Goal: Information Seeking & Learning: Find specific fact

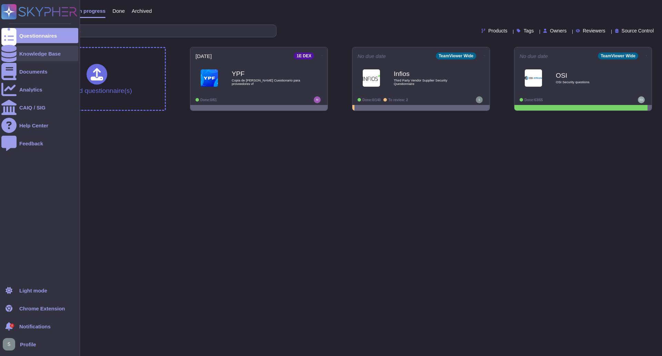
drag, startPoint x: 41, startPoint y: 58, endPoint x: 34, endPoint y: 52, distance: 9.5
click at [41, 58] on div "Knowledge Base" at bounding box center [39, 53] width 77 height 15
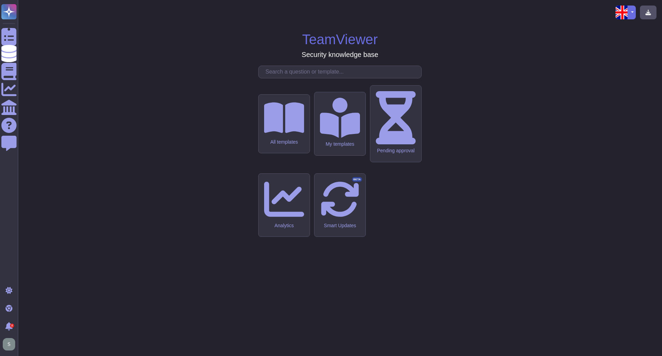
click at [313, 78] on input "text" at bounding box center [341, 72] width 159 height 12
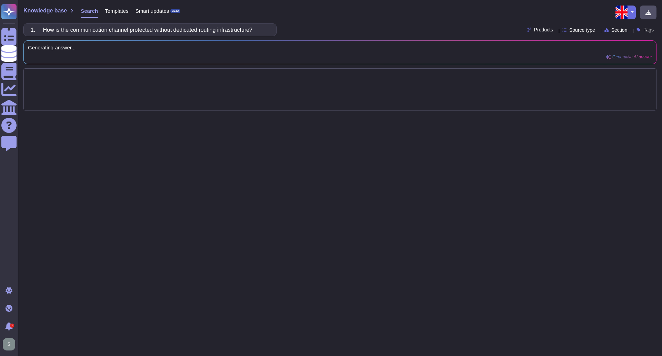
click at [45, 33] on input "1. How is the communication channel protected without dedicated routing infrast…" at bounding box center [148, 30] width 242 height 12
type input "How is the communication channel protected without dedicated routing infrastruc…"
click at [348, 23] on div "Knowledge base Search Templates Smart updates BETA How is the communication cha…" at bounding box center [340, 178] width 644 height 356
click at [255, 31] on input "How is the communication channel protected without dedicated routing infrastruc…" at bounding box center [148, 30] width 242 height 12
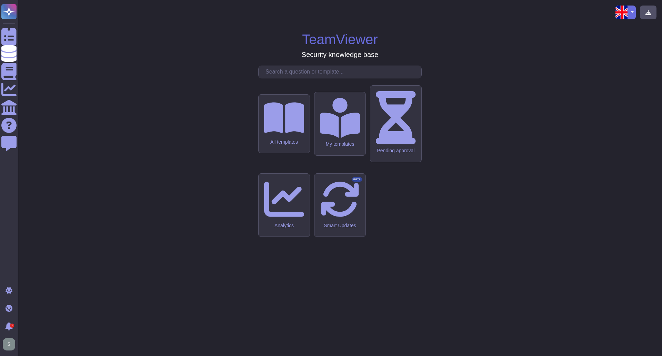
click at [278, 78] on input "text" at bounding box center [341, 72] width 159 height 12
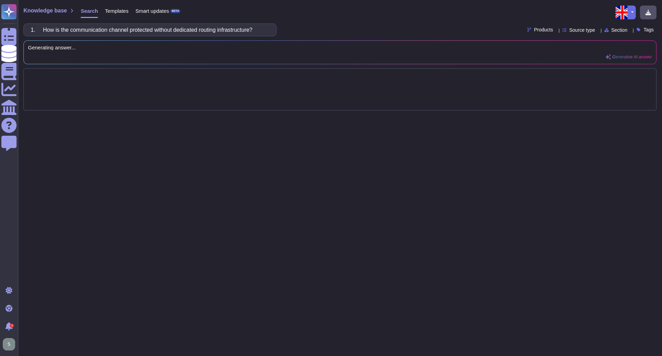
click at [45, 30] on input "1. How is the communication channel protected without dedicated routing infrast…" at bounding box center [148, 30] width 242 height 12
type input "How is the communication channel protected without dedicated routing infrastruc…"
click at [334, 30] on div "How is the communication channel protected without dedicated routing infrastruc…" at bounding box center [339, 29] width 633 height 13
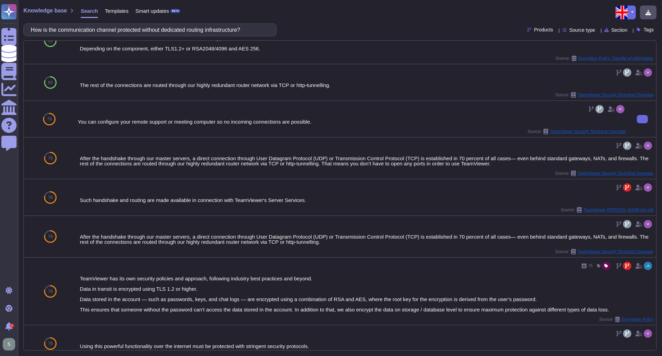
scroll to position [69, 0]
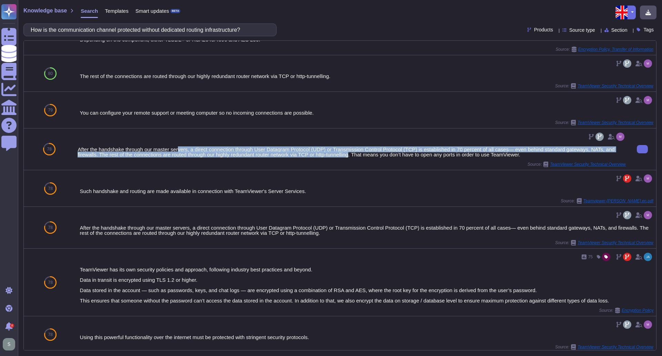
drag, startPoint x: 178, startPoint y: 151, endPoint x: 349, endPoint y: 154, distance: 171.5
click at [349, 154] on div "After the handshake through our master servers, a direct connection through Use…" at bounding box center [352, 152] width 549 height 10
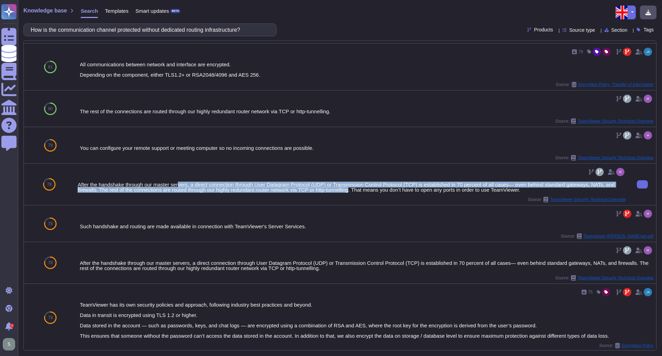
scroll to position [0, 0]
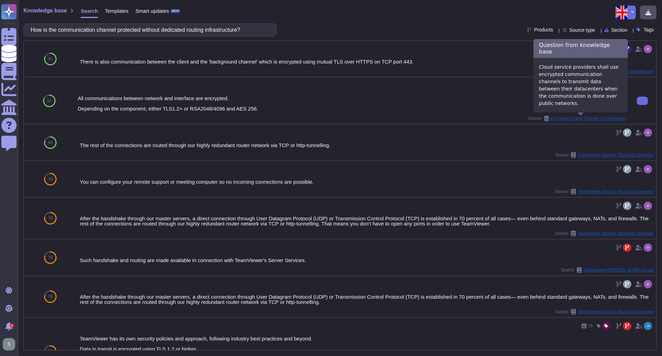
drag, startPoint x: 569, startPoint y: 118, endPoint x: 423, endPoint y: 109, distance: 146.2
click at [422, 109] on div "All communications between network and interface are encrypted. Depending on th…" at bounding box center [352, 104] width 549 height 16
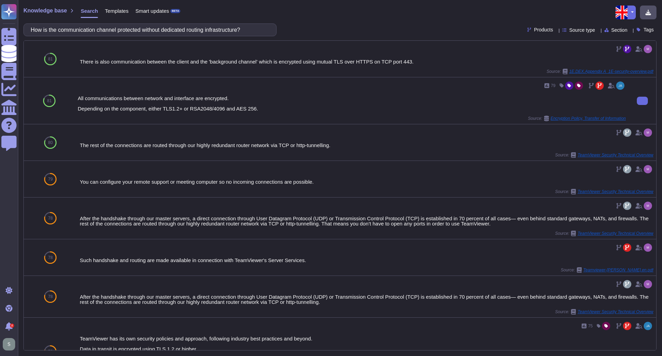
click at [565, 118] on span "Encryption Policy, Transfer of Information" at bounding box center [588, 118] width 75 height 4
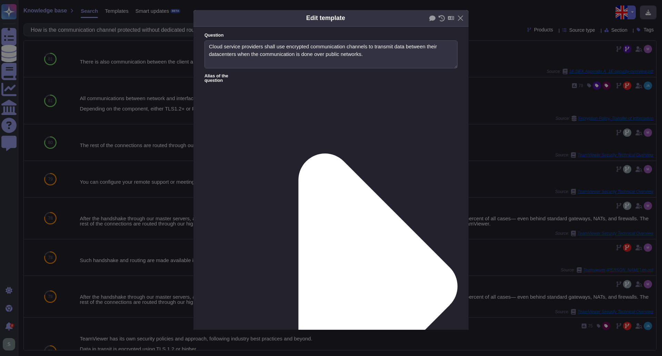
type textarea "Cloud service providers shall use encrypted communication channels to transmit …"
type textarea "All communications between network and interface are encrypted. Depending on th…"
click at [460, 18] on button "Close" at bounding box center [460, 18] width 11 height 11
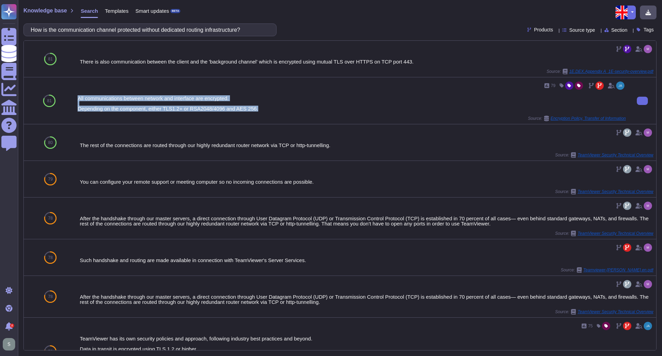
drag, startPoint x: 265, startPoint y: 108, endPoint x: 78, endPoint y: 99, distance: 186.9
click at [78, 99] on div "All communications between network and interface are encrypted. Depending on th…" at bounding box center [352, 104] width 549 height 16
copy div "All communications between network and interface are encrypted. Depending on th…"
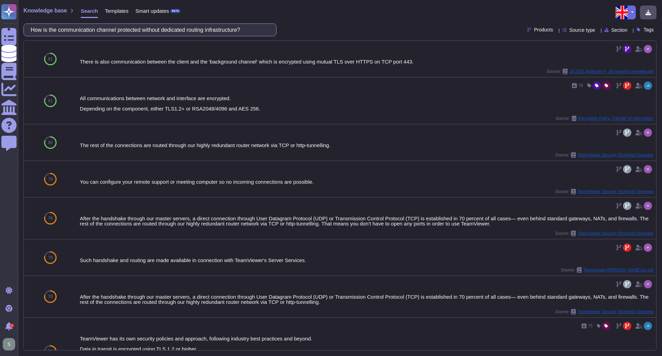
click at [262, 31] on input "How is the communication channel protected without dedicated routing infrastruc…" at bounding box center [148, 30] width 242 height 12
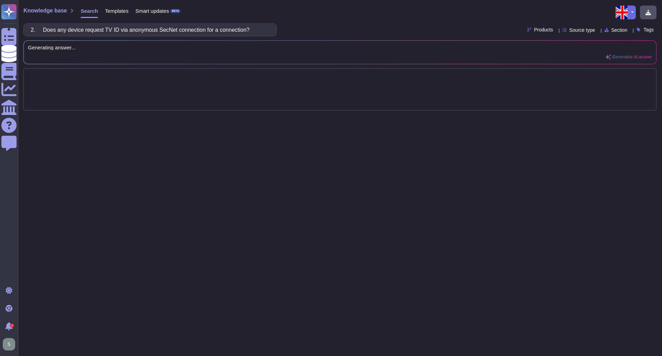
click at [47, 30] on input "2. Does any device request TV ID via anonymous SecNet connection for a connecti…" at bounding box center [148, 30] width 242 height 12
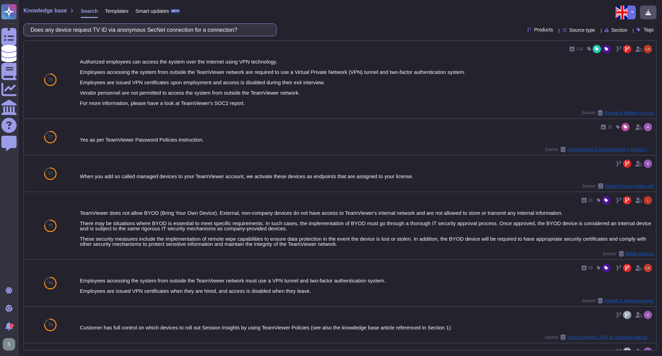
click at [241, 29] on input "Does any device request TV ID via anonymous SecNet connection for a connection?" at bounding box center [148, 30] width 242 height 12
paste input "4. What fields are used to bind the certificate to the device identity"
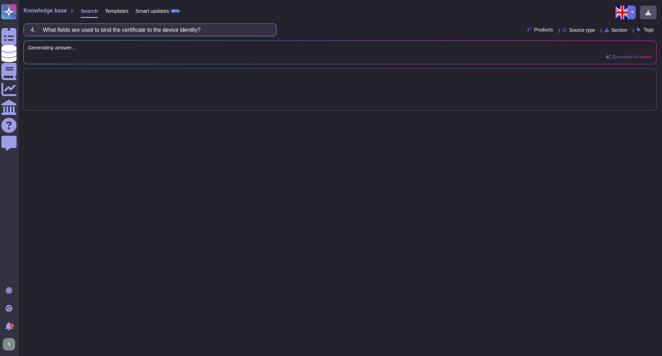
click at [47, 29] on input "4. What fields are used to bind the certificate to the device identity?" at bounding box center [148, 30] width 242 height 12
type input "What fields are used to bind the certificate to the device identity?"
click at [312, 24] on div "What fields are used to bind the certificate to the device identity? Products S…" at bounding box center [339, 29] width 633 height 13
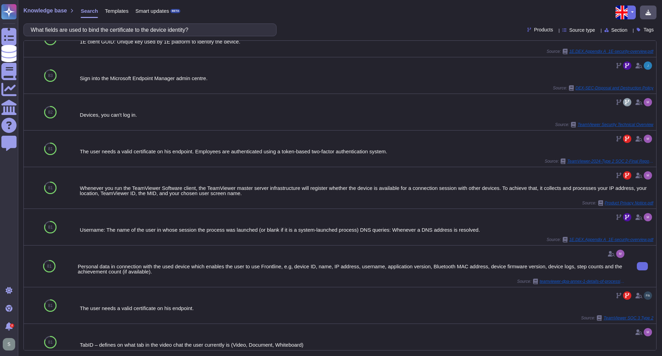
scroll to position [3, 0]
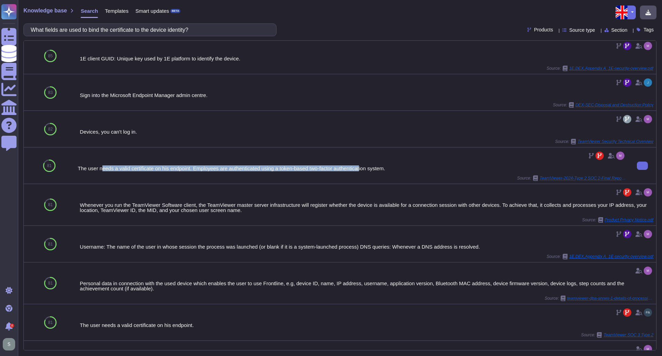
drag, startPoint x: 100, startPoint y: 167, endPoint x: 357, endPoint y: 168, distance: 257.0
click at [357, 168] on div "The user needs a valid certificate on his endpoint. Employees are authenticated…" at bounding box center [352, 168] width 549 height 5
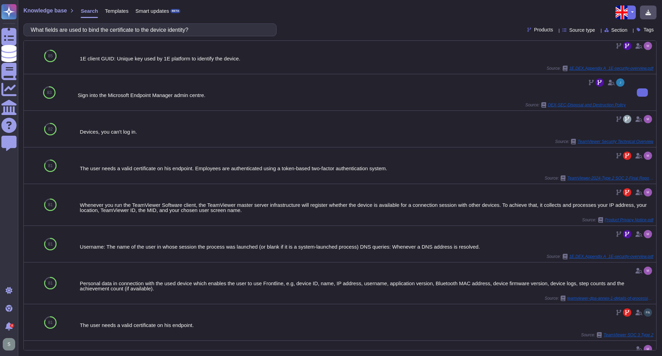
click at [134, 93] on div "Sign into the Microsoft Endpoint Manager admin centre." at bounding box center [352, 94] width 549 height 5
drag, startPoint x: 97, startPoint y: 95, endPoint x: 171, endPoint y: 94, distance: 74.9
click at [171, 94] on div "Sign into the Microsoft Endpoint Manager admin centre." at bounding box center [352, 94] width 549 height 5
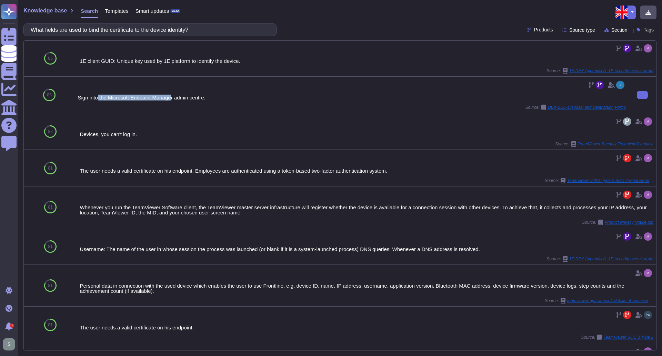
scroll to position [0, 0]
